Goal: Task Accomplishment & Management: Manage account settings

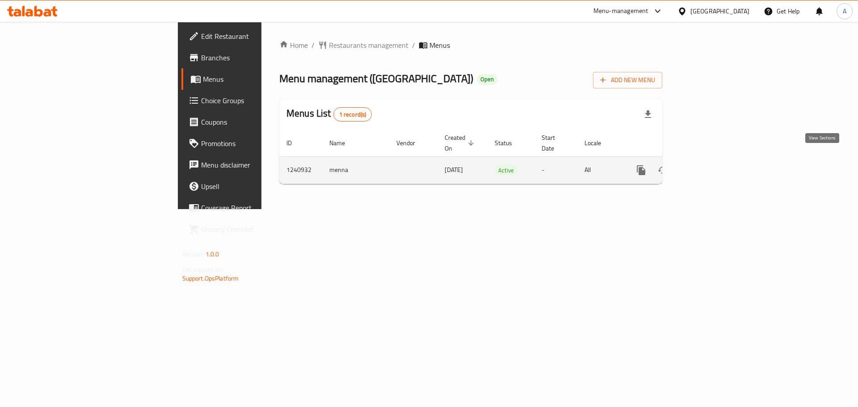
click at [710, 166] on icon "enhanced table" at bounding box center [706, 170] width 8 height 8
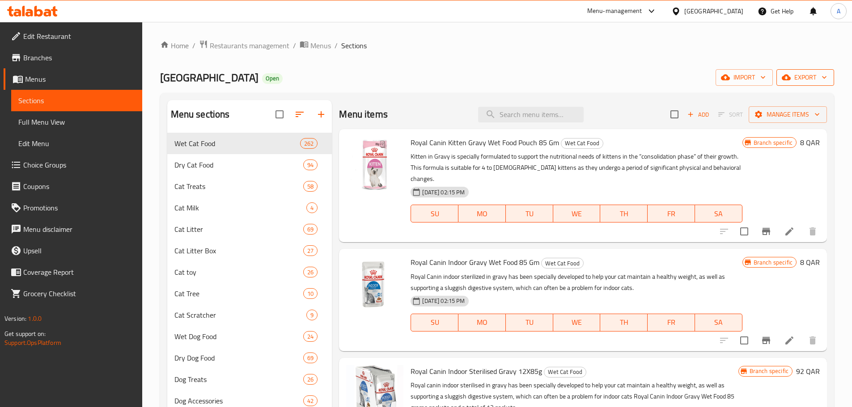
click at [821, 74] on icon "button" at bounding box center [823, 77] width 9 height 9
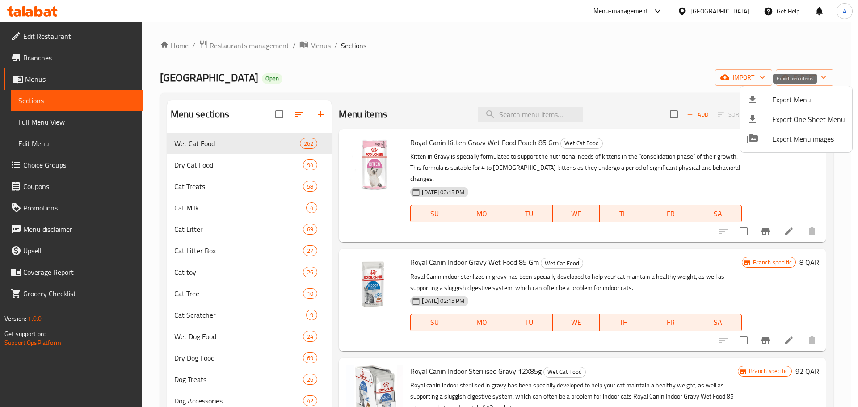
click at [802, 100] on span "Export Menu" at bounding box center [808, 99] width 73 height 11
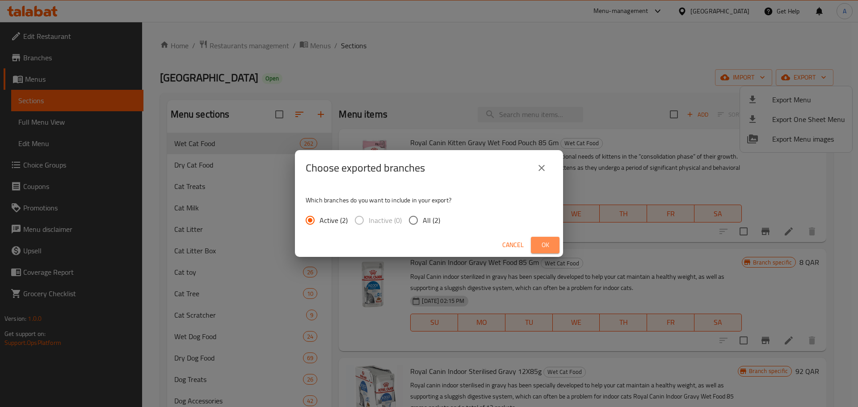
click at [541, 245] on span "Ok" at bounding box center [545, 245] width 14 height 11
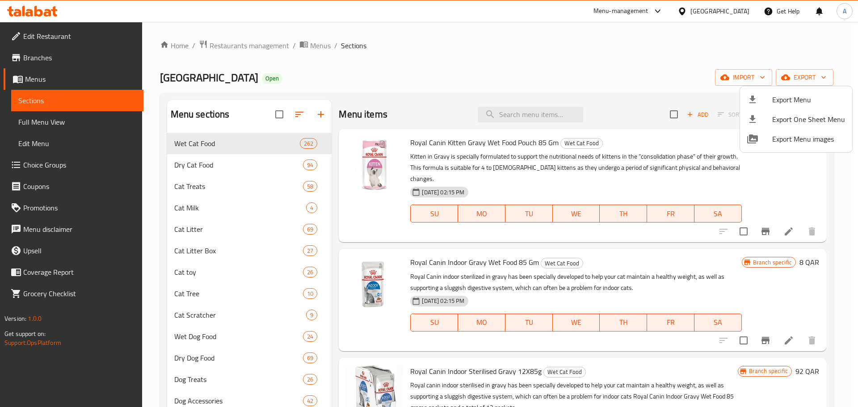
click at [436, 66] on div at bounding box center [429, 203] width 858 height 407
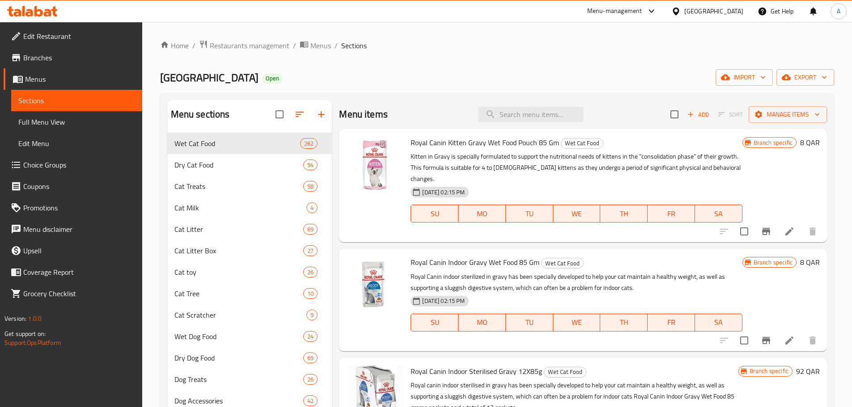
drag, startPoint x: 319, startPoint y: 44, endPoint x: 387, endPoint y: 60, distance: 69.4
click at [319, 44] on span "Menus" at bounding box center [320, 45] width 21 height 11
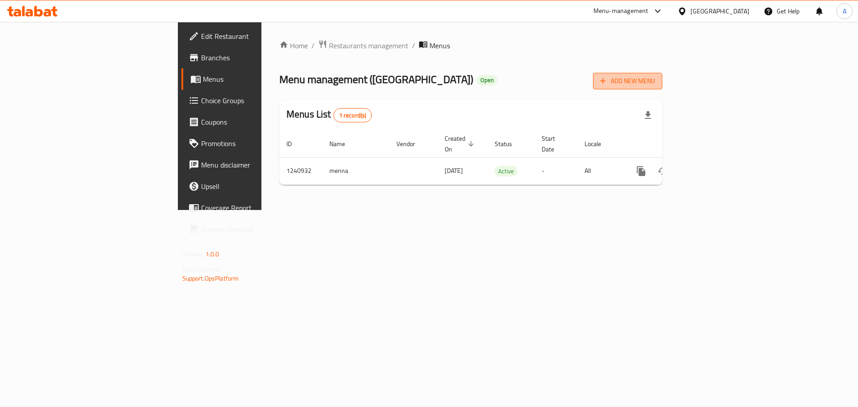
click at [655, 80] on span "Add New Menu" at bounding box center [627, 81] width 55 height 11
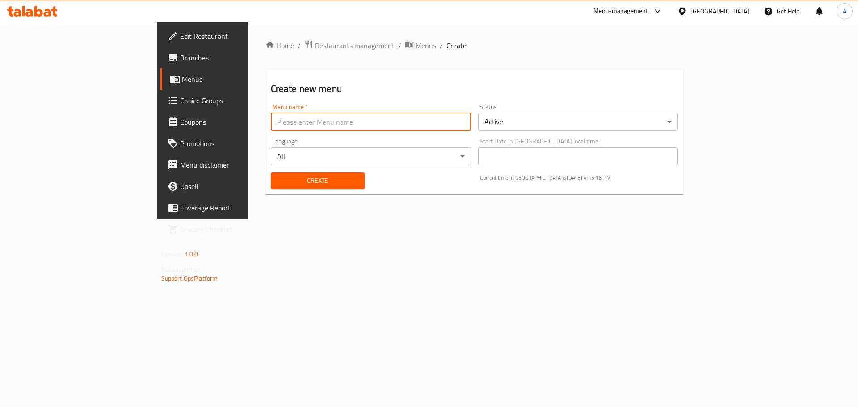
click at [271, 123] on input "text" at bounding box center [371, 122] width 200 height 18
type input "Offer"
click at [286, 178] on span "Create" at bounding box center [318, 180] width 80 height 11
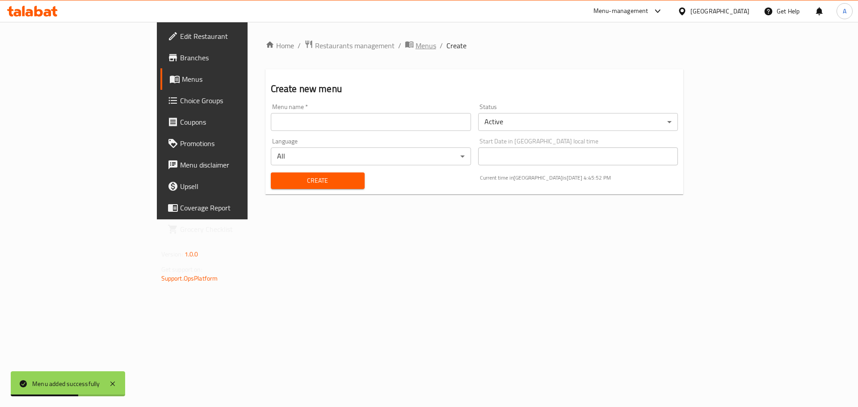
click at [416, 47] on span "Menus" at bounding box center [426, 45] width 21 height 11
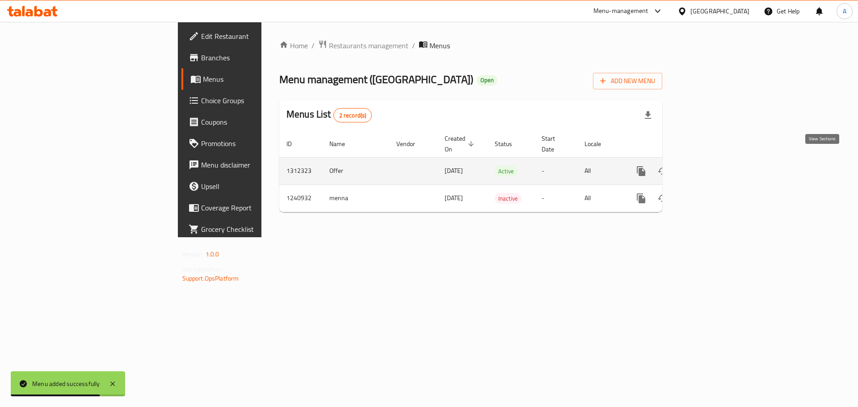
click at [710, 167] on icon "enhanced table" at bounding box center [706, 171] width 8 height 8
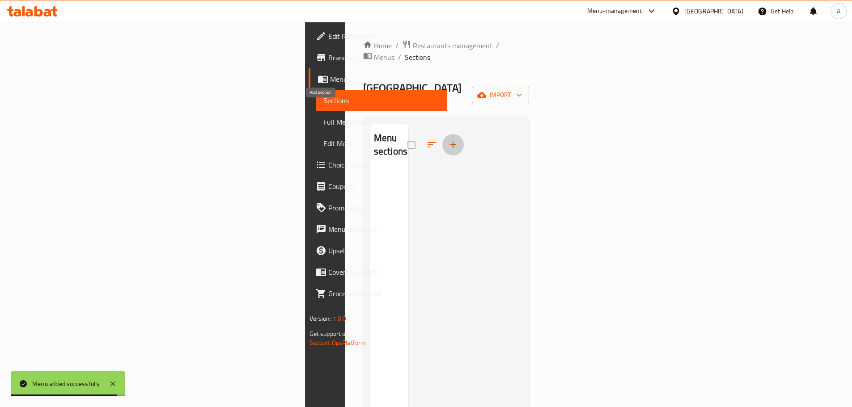
click at [447, 139] on icon "button" at bounding box center [452, 144] width 11 height 11
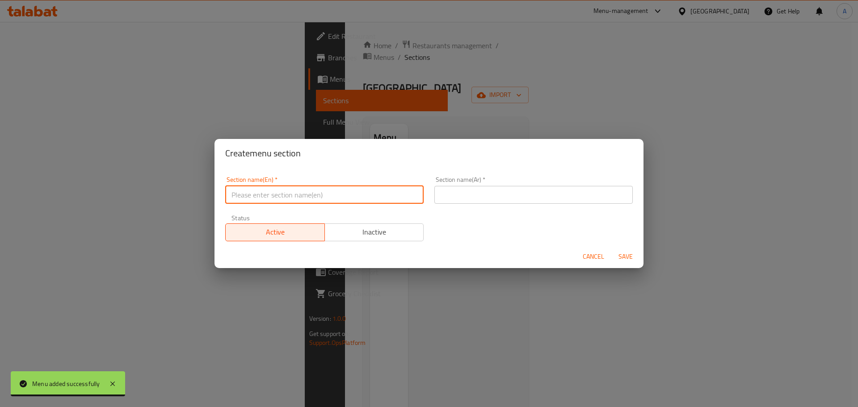
click at [334, 199] on input "text" at bounding box center [324, 195] width 198 height 18
type input "Offers"
drag, startPoint x: 489, startPoint y: 193, endPoint x: 489, endPoint y: 198, distance: 5.4
click at [489, 193] on input "text" at bounding box center [533, 195] width 198 height 18
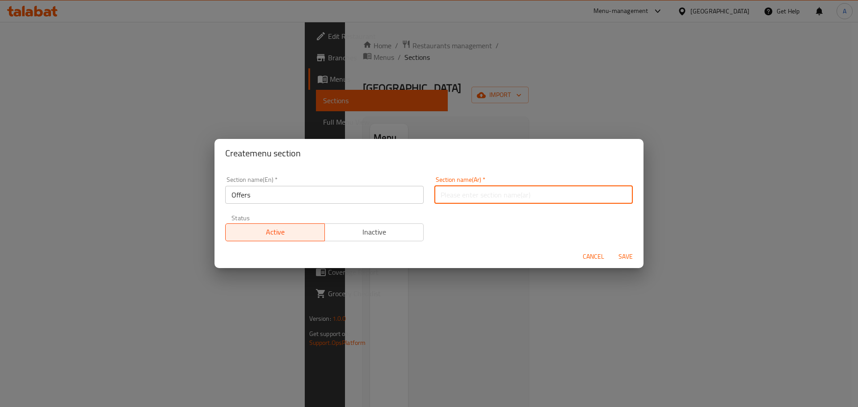
type input "عروض"
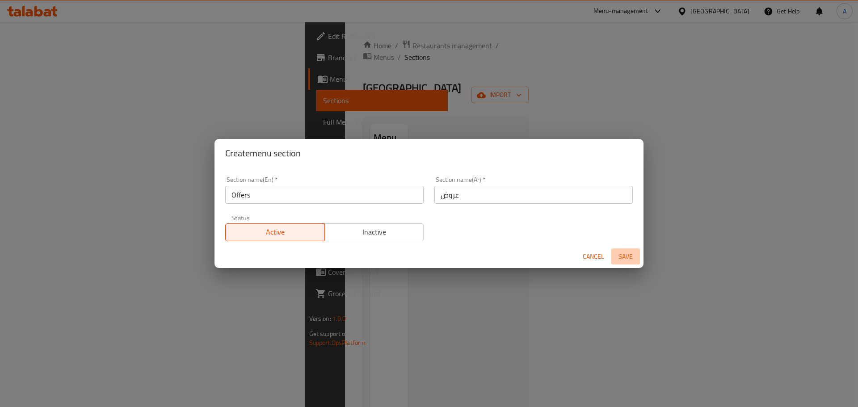
click at [624, 257] on span "Save" at bounding box center [625, 256] width 21 height 11
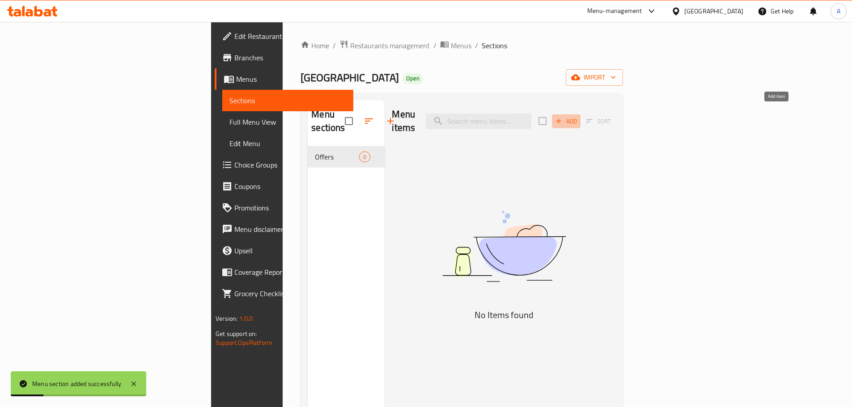
click at [578, 116] on span "Add" at bounding box center [566, 121] width 24 height 10
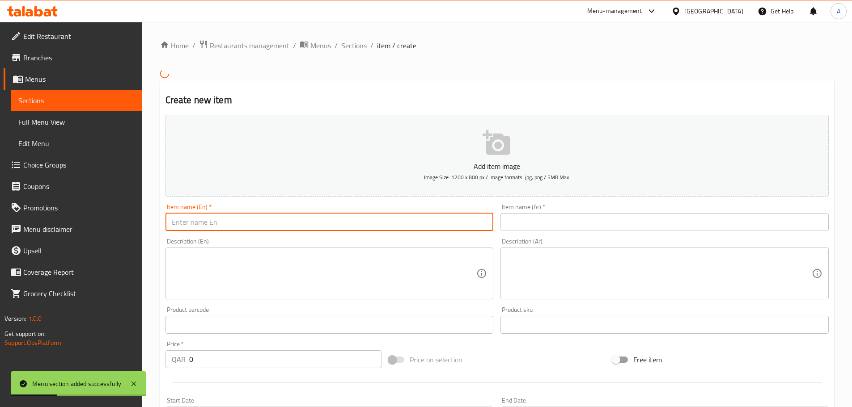
click at [410, 219] on input "text" at bounding box center [329, 222] width 328 height 18
type input "offers"
drag, startPoint x: 593, startPoint y: 226, endPoint x: 575, endPoint y: 229, distance: 17.6
click at [593, 226] on input "text" at bounding box center [664, 222] width 328 height 18
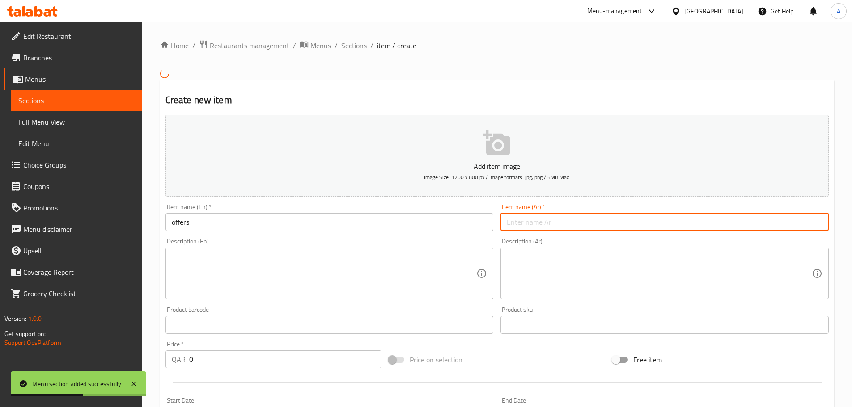
type input "عروض"
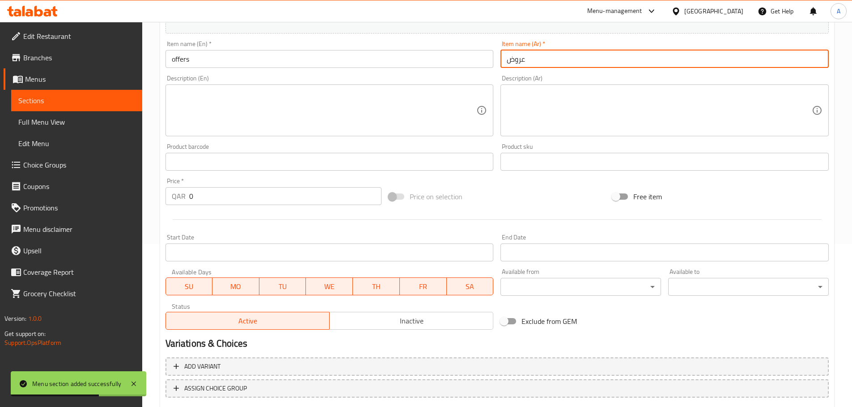
scroll to position [179, 0]
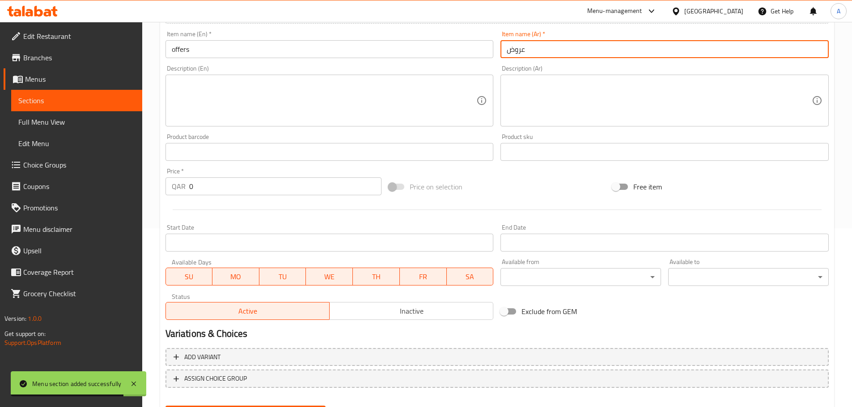
click at [212, 188] on input "0" at bounding box center [285, 186] width 193 height 18
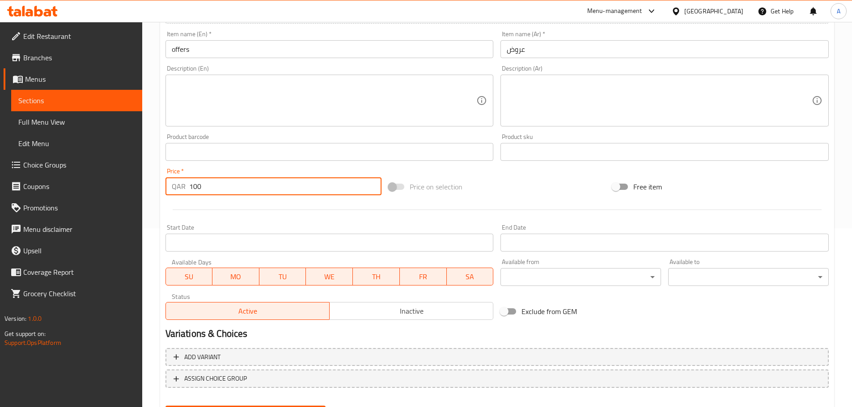
type input "100"
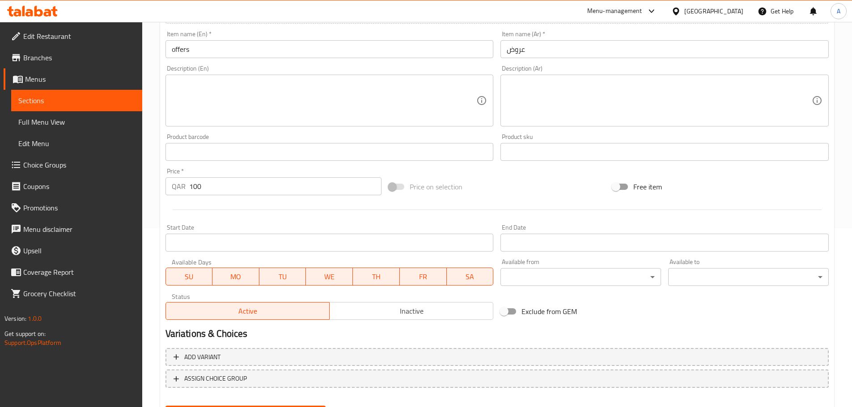
click at [220, 202] on div at bounding box center [497, 210] width 670 height 22
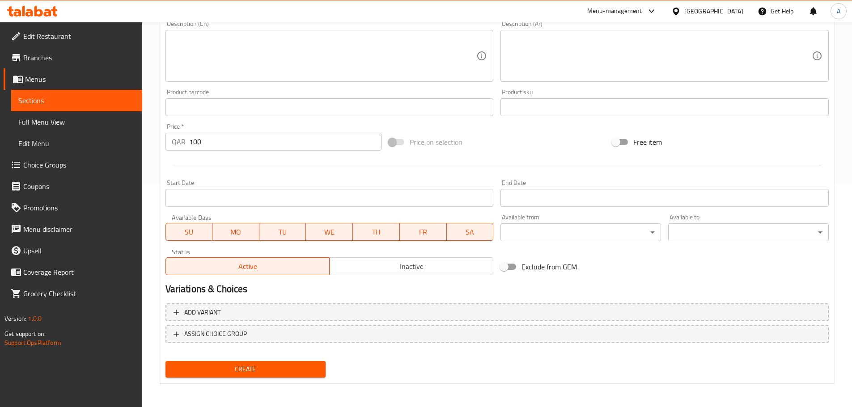
scroll to position [224, 0]
click at [241, 369] on span "Create" at bounding box center [246, 368] width 146 height 11
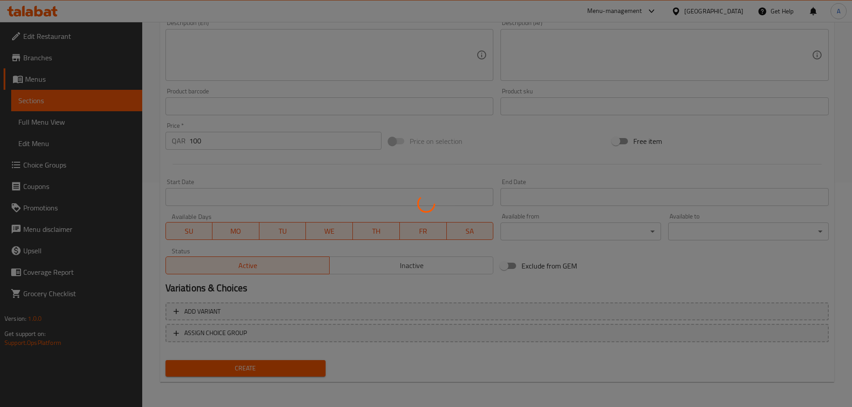
type input "0"
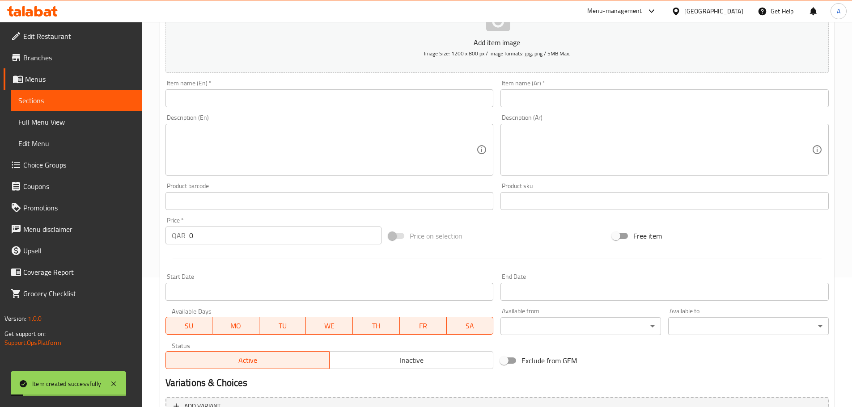
scroll to position [1, 0]
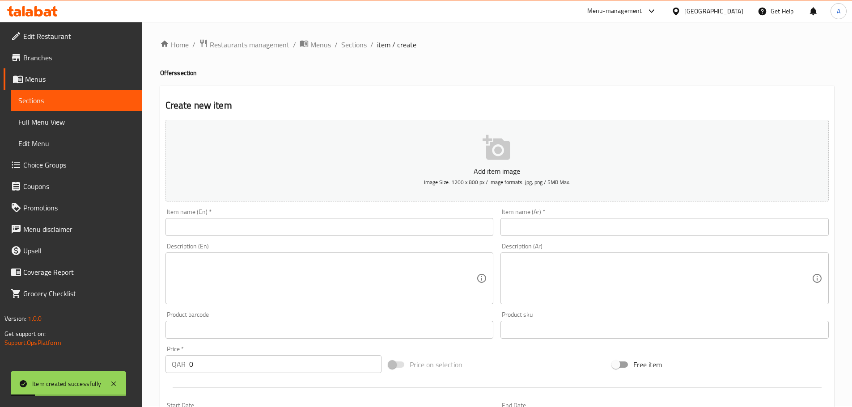
click at [359, 42] on span "Sections" at bounding box center [353, 44] width 25 height 11
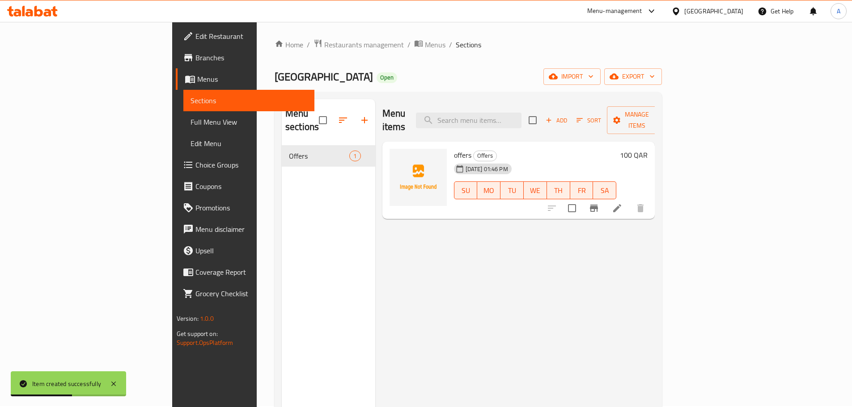
click at [195, 294] on span "Grocery Checklist" at bounding box center [251, 293] width 112 height 11
